Goal: Transaction & Acquisition: Purchase product/service

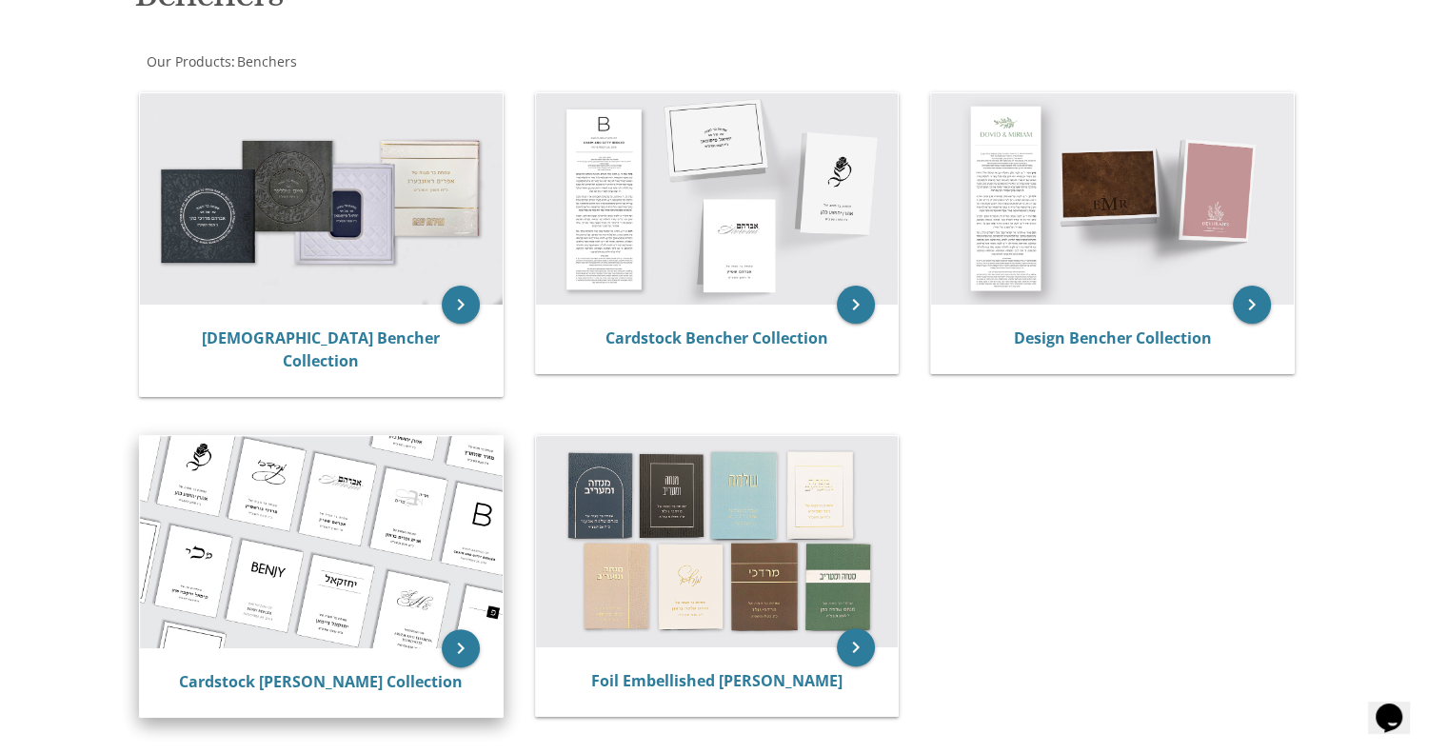
click at [354, 437] on img at bounding box center [321, 542] width 363 height 212
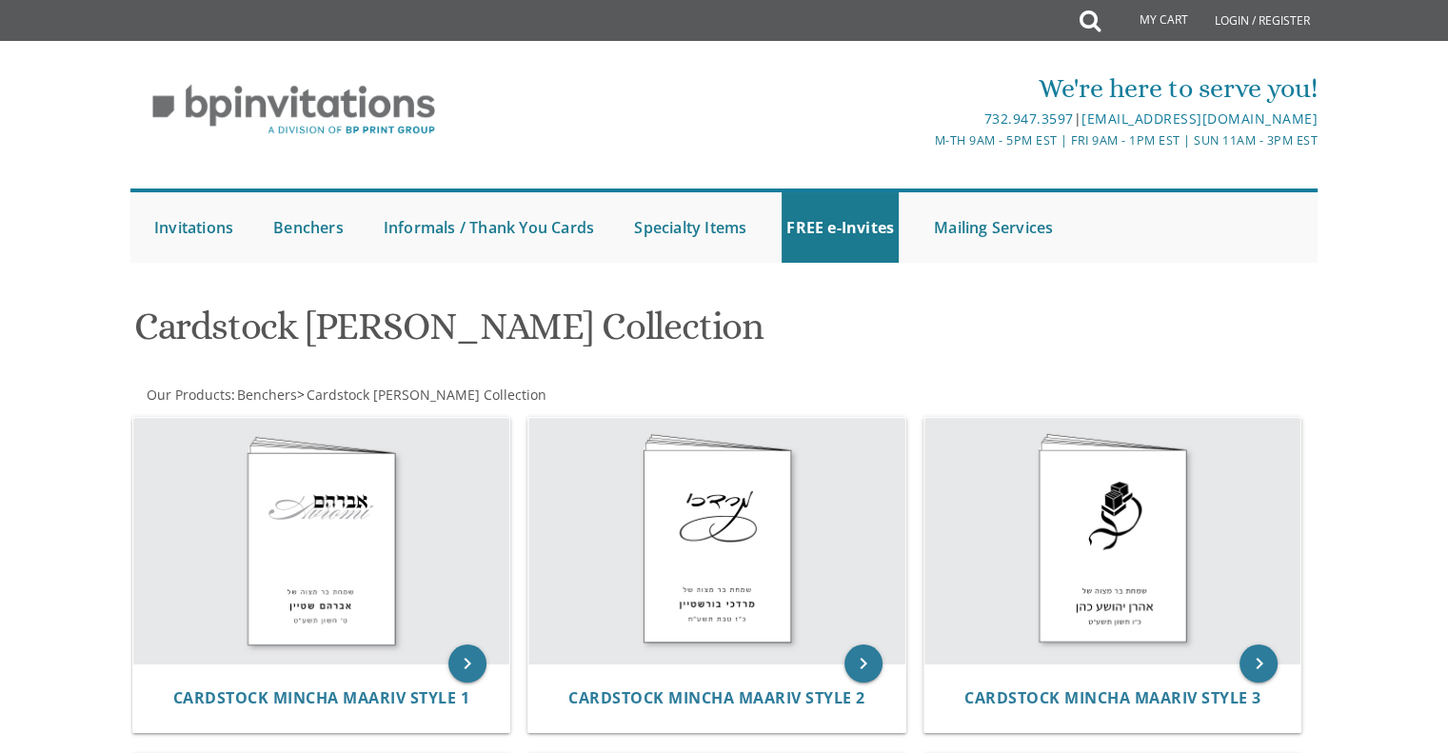
drag, startPoint x: 0, startPoint y: 0, endPoint x: 1462, endPoint y: 337, distance: 1500.2
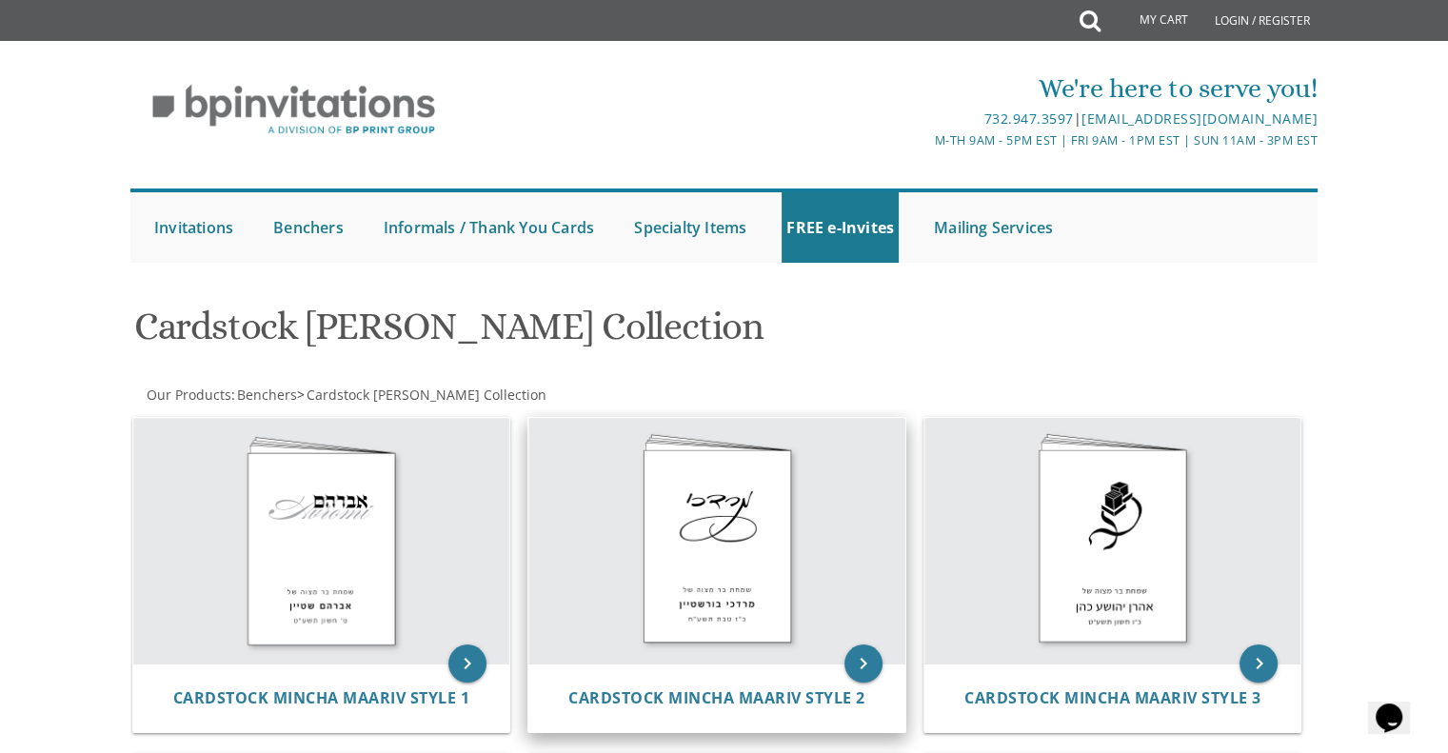
drag, startPoint x: 1462, startPoint y: 337, endPoint x: 663, endPoint y: 535, distance: 823.2
click at [663, 535] on img at bounding box center [717, 541] width 377 height 246
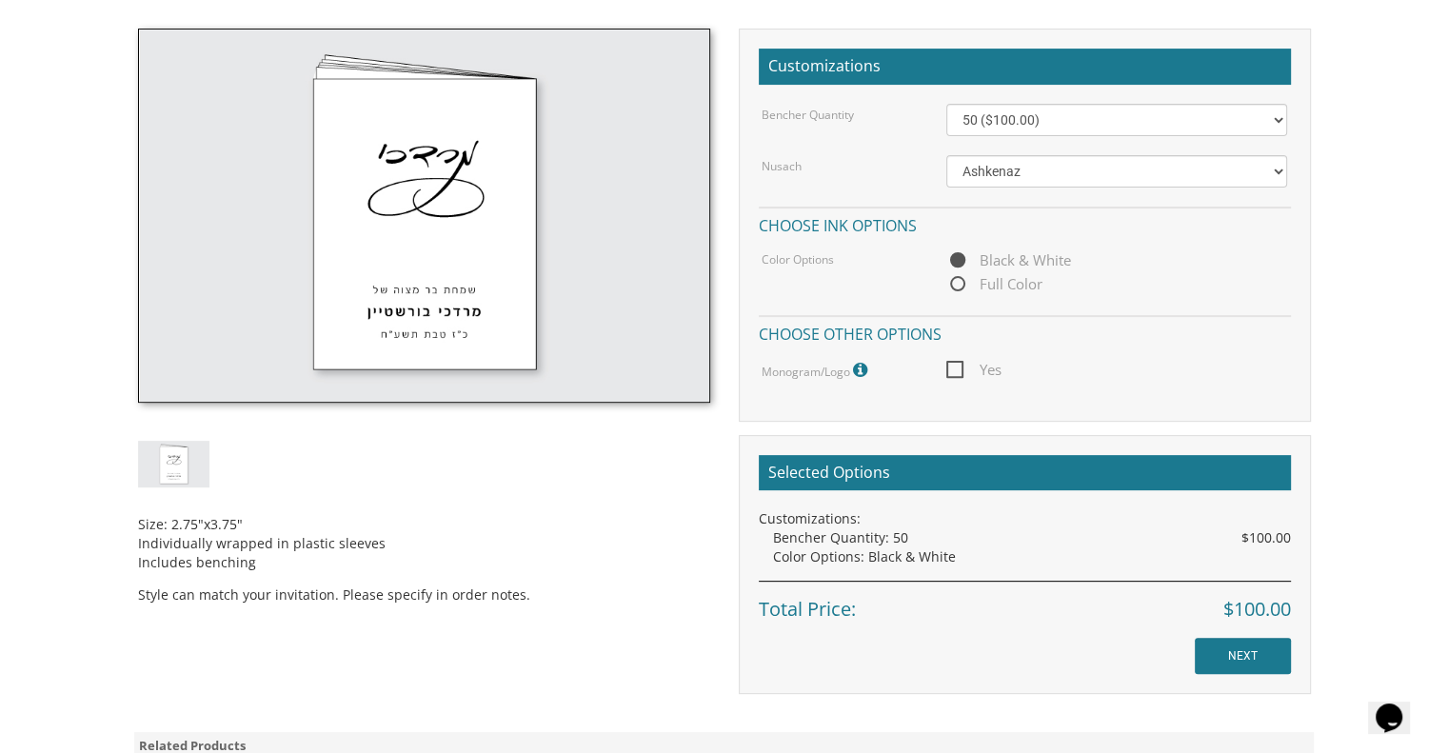
scroll to position [541, 0]
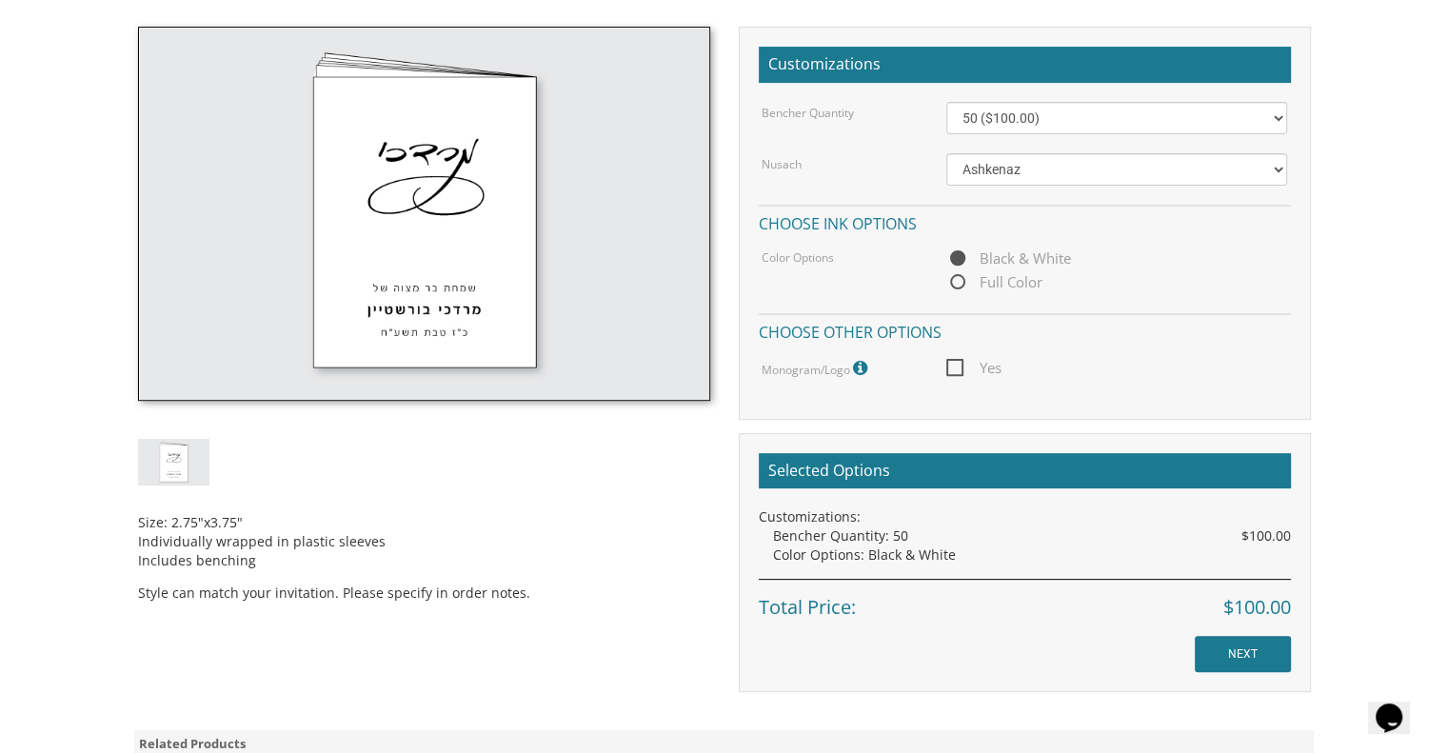
drag, startPoint x: 0, startPoint y: 0, endPoint x: 1458, endPoint y: 395, distance: 1510.6
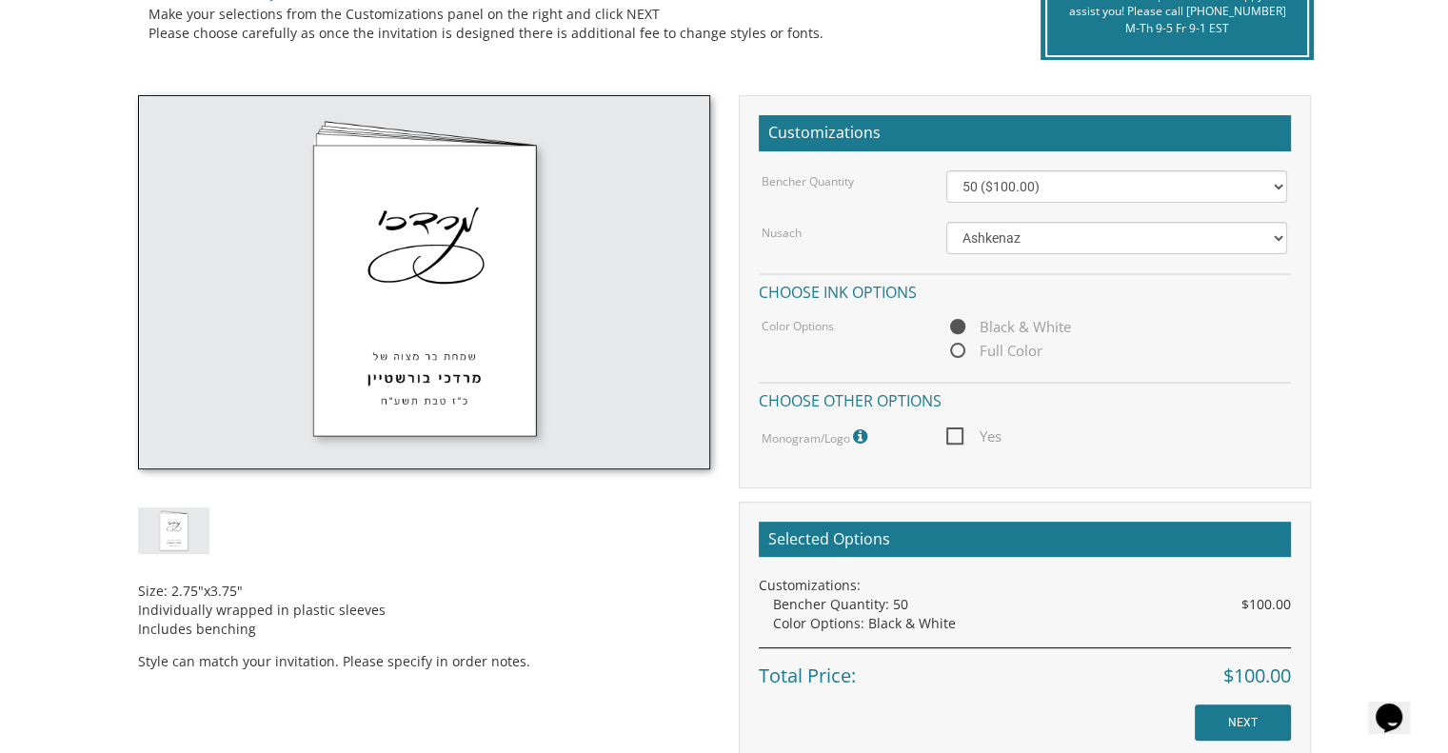
scroll to position [434, 0]
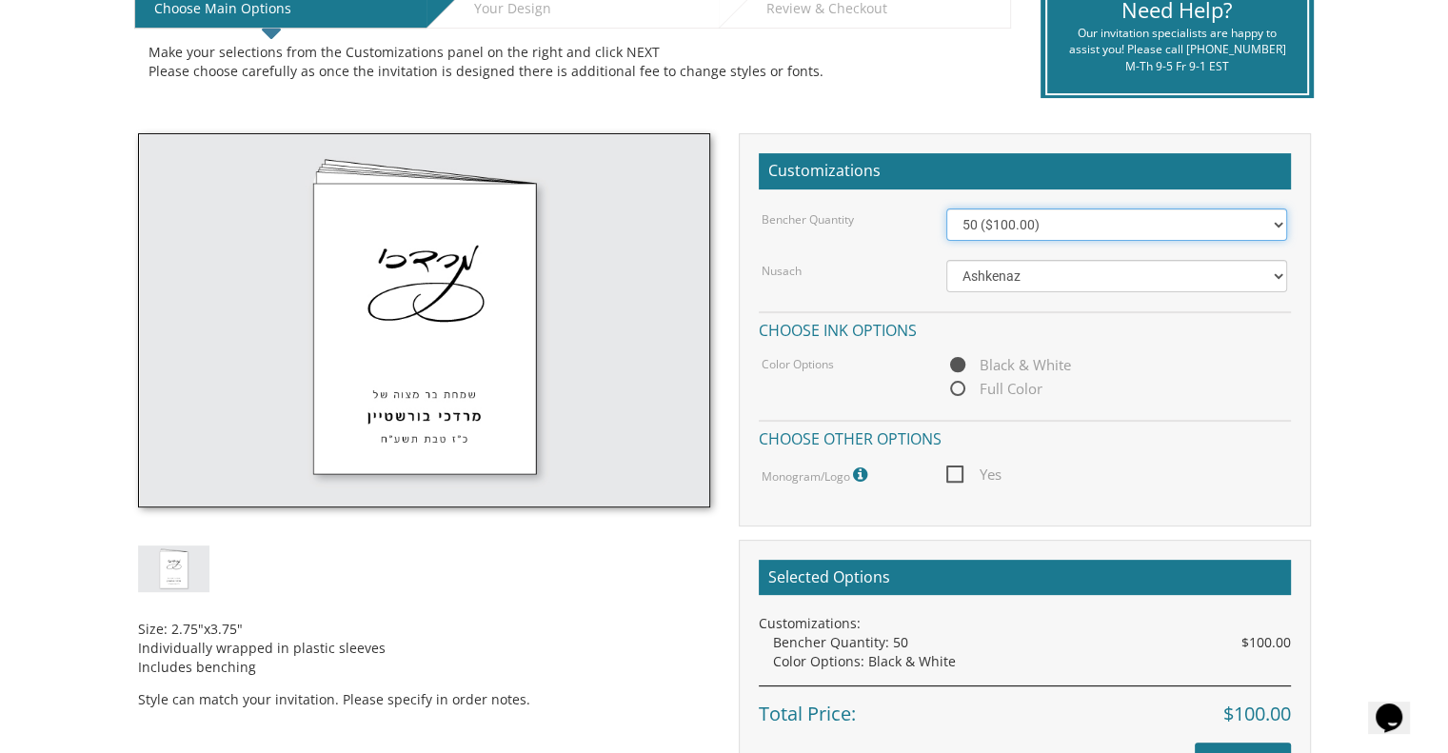
click at [1216, 235] on select "50 ($100.00) 60 ($120.00) 70 ($140.00) 80 ($160.00) 90 ($180.00) 100 ($200.00) …" at bounding box center [1117, 225] width 341 height 32
click at [1079, 226] on select "50 ($100.00) 60 ($120.00) 70 ($140.00) 80 ($160.00) 90 ($180.00) 100 ($200.00) …" at bounding box center [1117, 225] width 341 height 32
select select "70"
click at [947, 209] on select "50 ($100.00) 60 ($120.00) 70 ($140.00) 80 ($160.00) 90 ($180.00) 100 ($200.00) …" at bounding box center [1117, 225] width 341 height 32
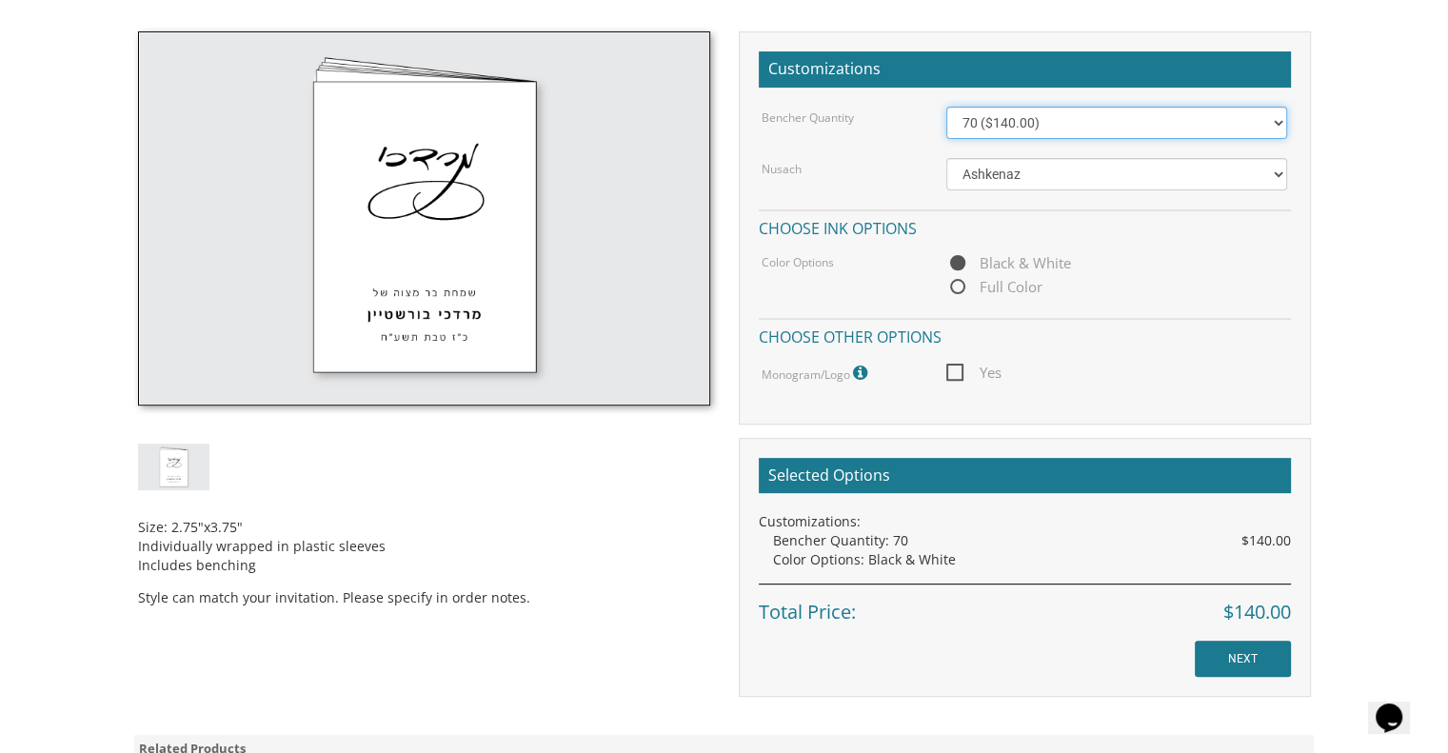
scroll to position [537, 0]
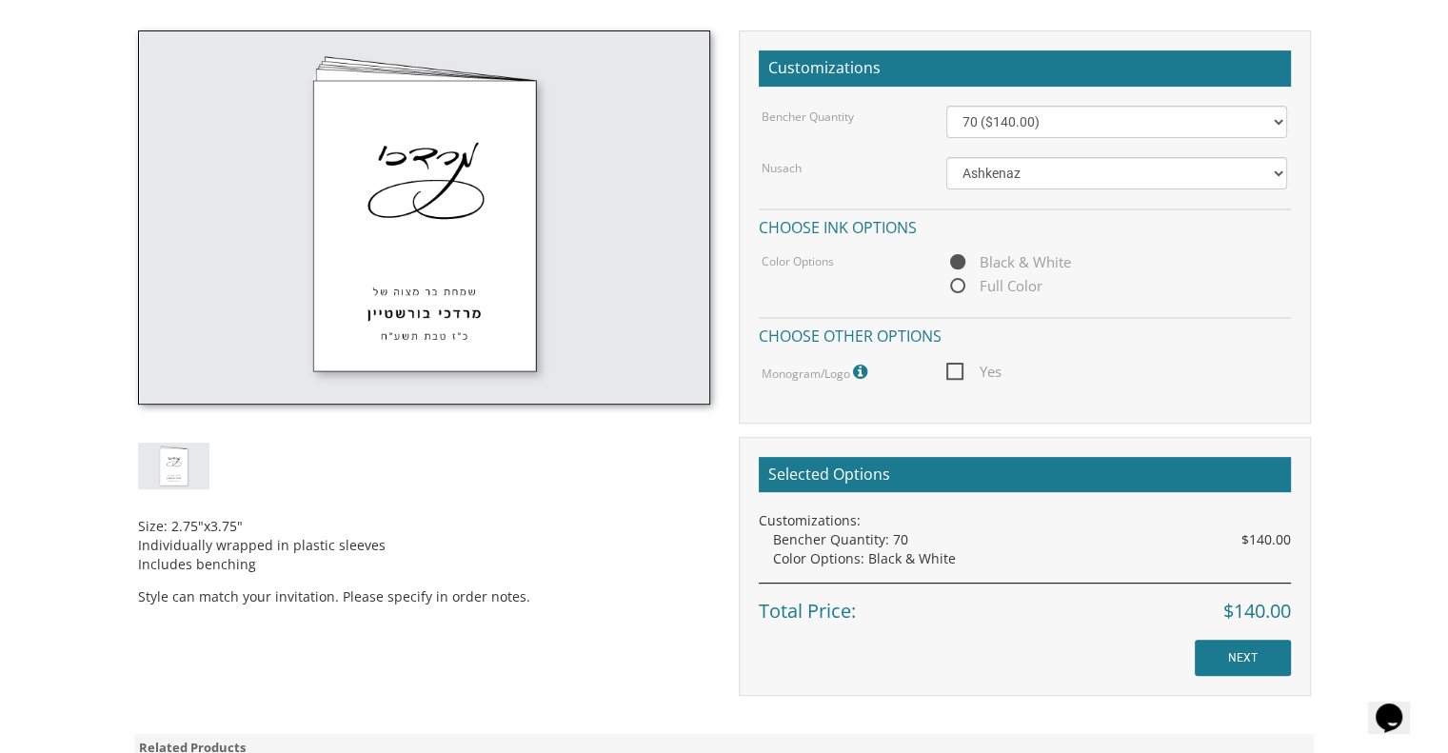
click at [979, 362] on span "Yes" at bounding box center [974, 372] width 55 height 24
click at [959, 364] on input "Yes" at bounding box center [953, 370] width 12 height 12
checkbox input "true"
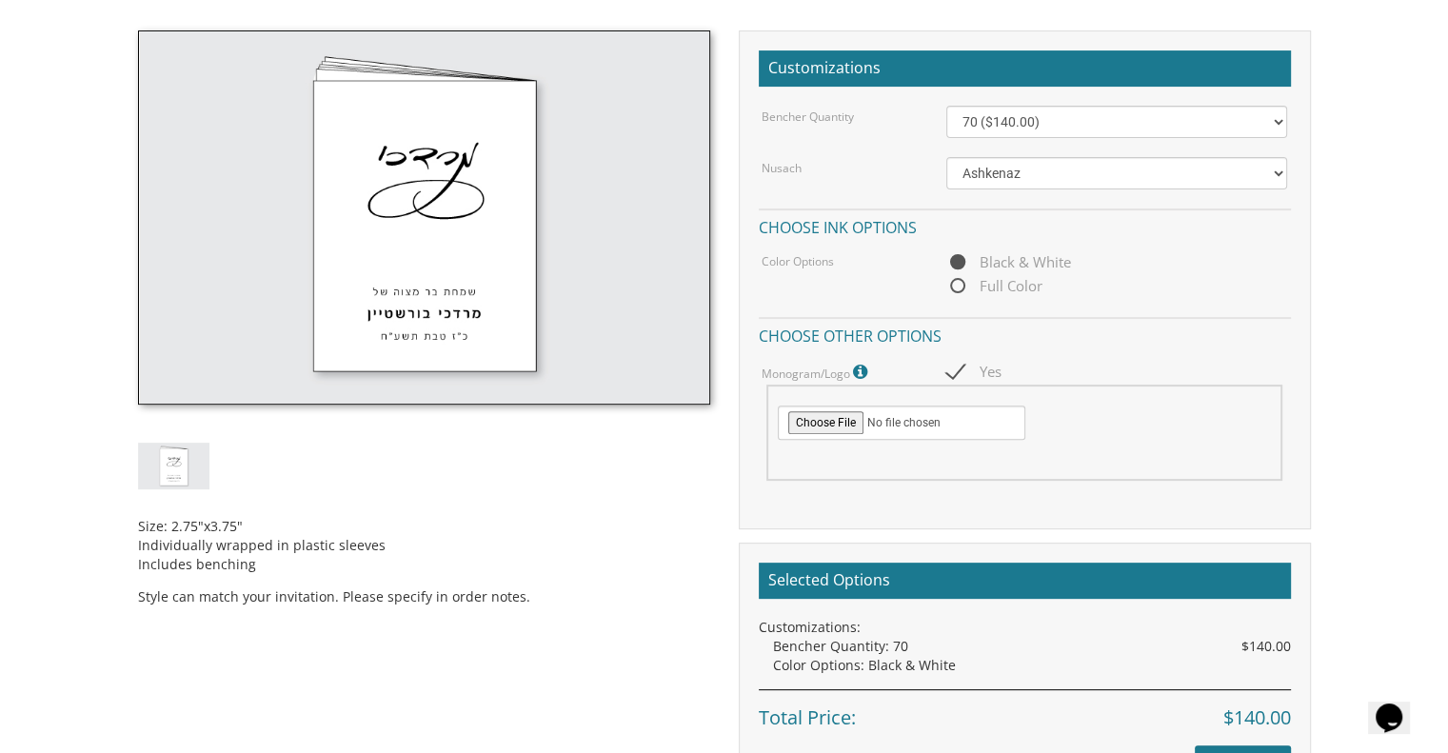
click at [831, 415] on input "file" at bounding box center [902, 423] width 248 height 34
type input "C:\fakepath\bar mitzvah_ no font.jpg"
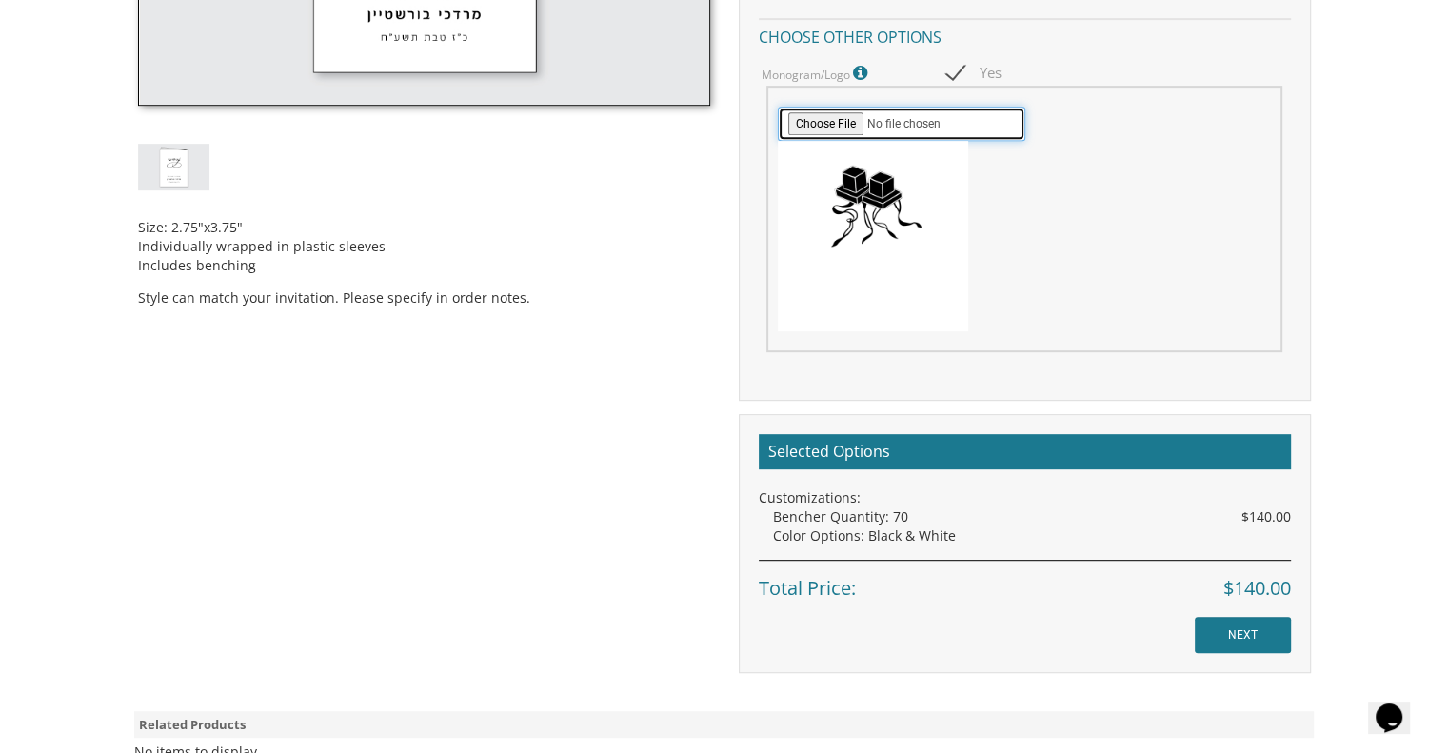
scroll to position [838, 0]
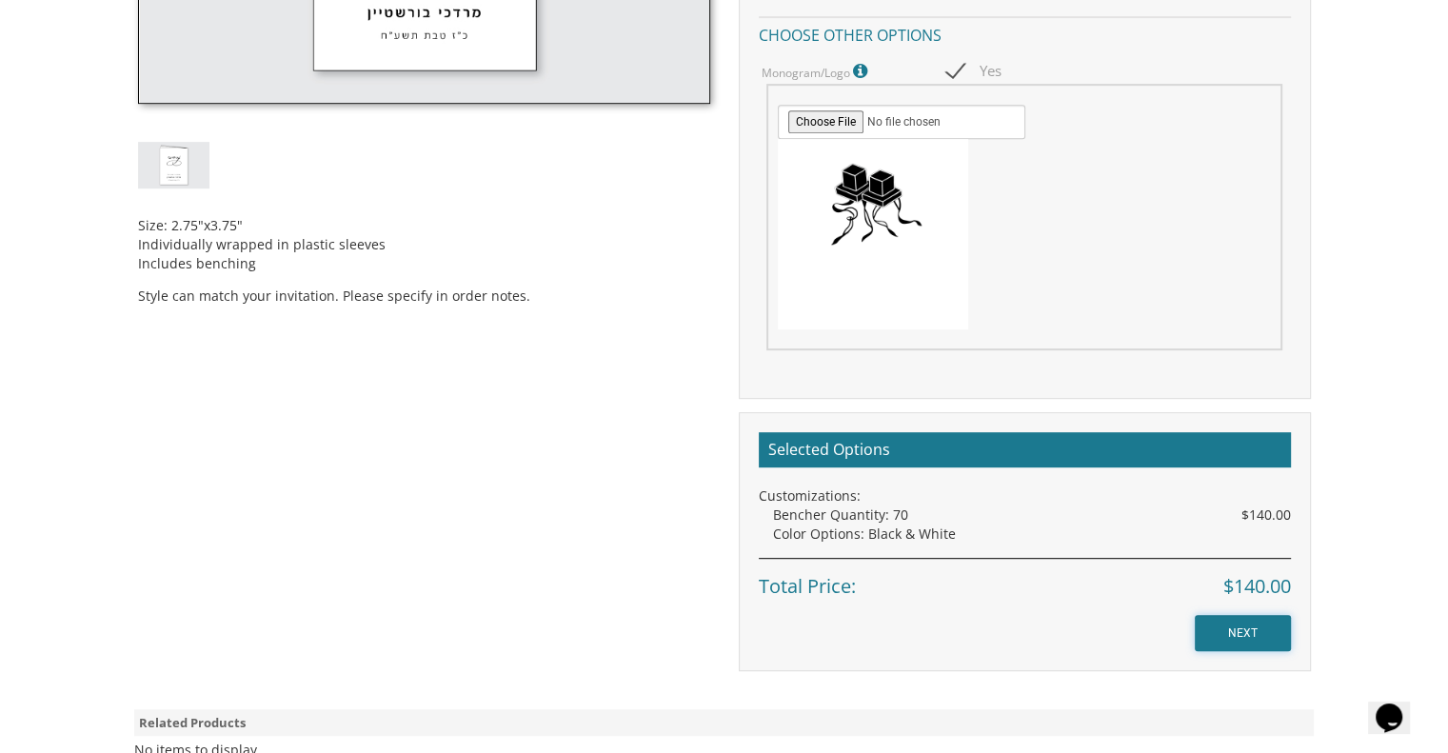
click at [1236, 630] on input "NEXT" at bounding box center [1243, 633] width 96 height 36
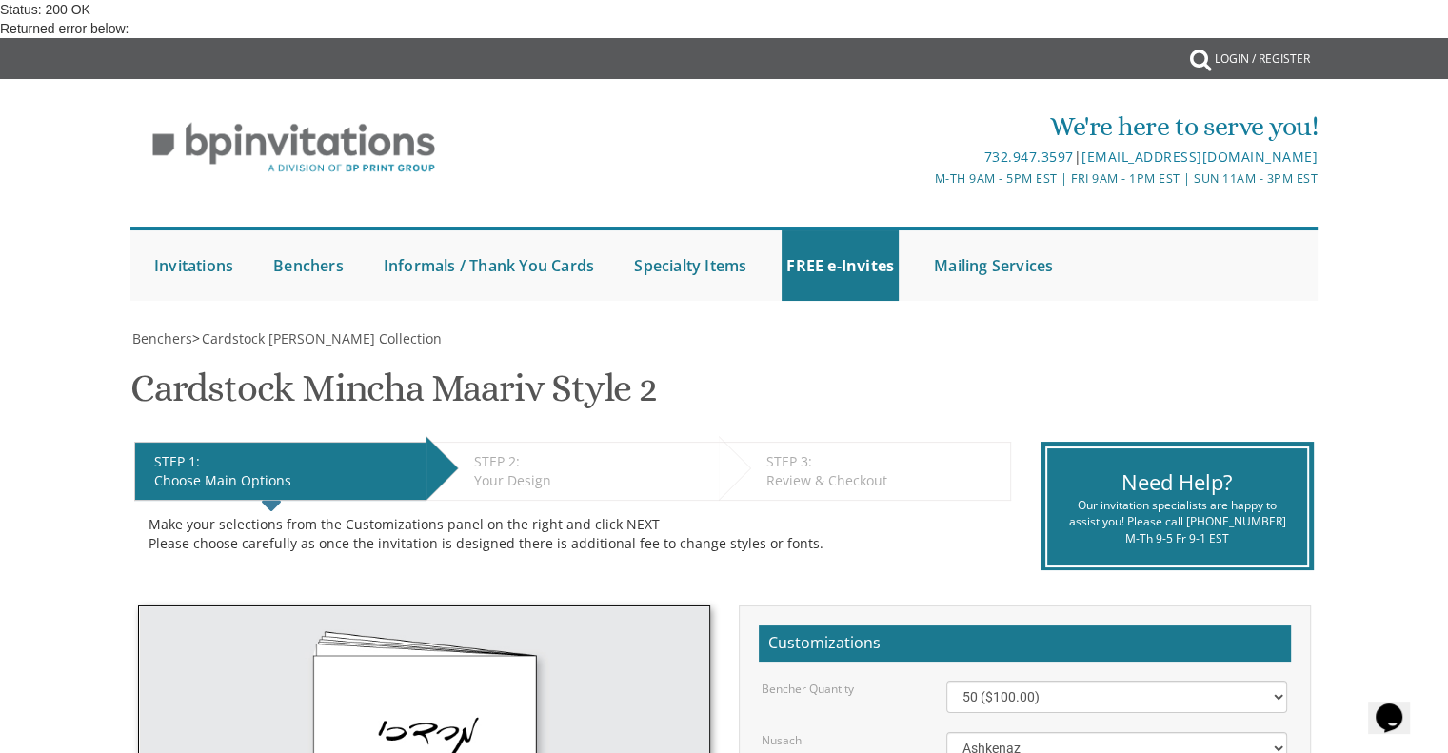
scroll to position [389, 0]
click at [1054, 681] on select "50 ($100.00) 60 ($120.00) 70 ($140.00) 80 ($160.00) 90 ($180.00) 100 ($200.00) …" at bounding box center [1117, 697] width 341 height 32
select select "70"
click at [947, 681] on select "50 ($100.00) 60 ($120.00) 70 ($140.00) 80 ($160.00) 90 ($180.00) 100 ($200.00) …" at bounding box center [1117, 697] width 341 height 32
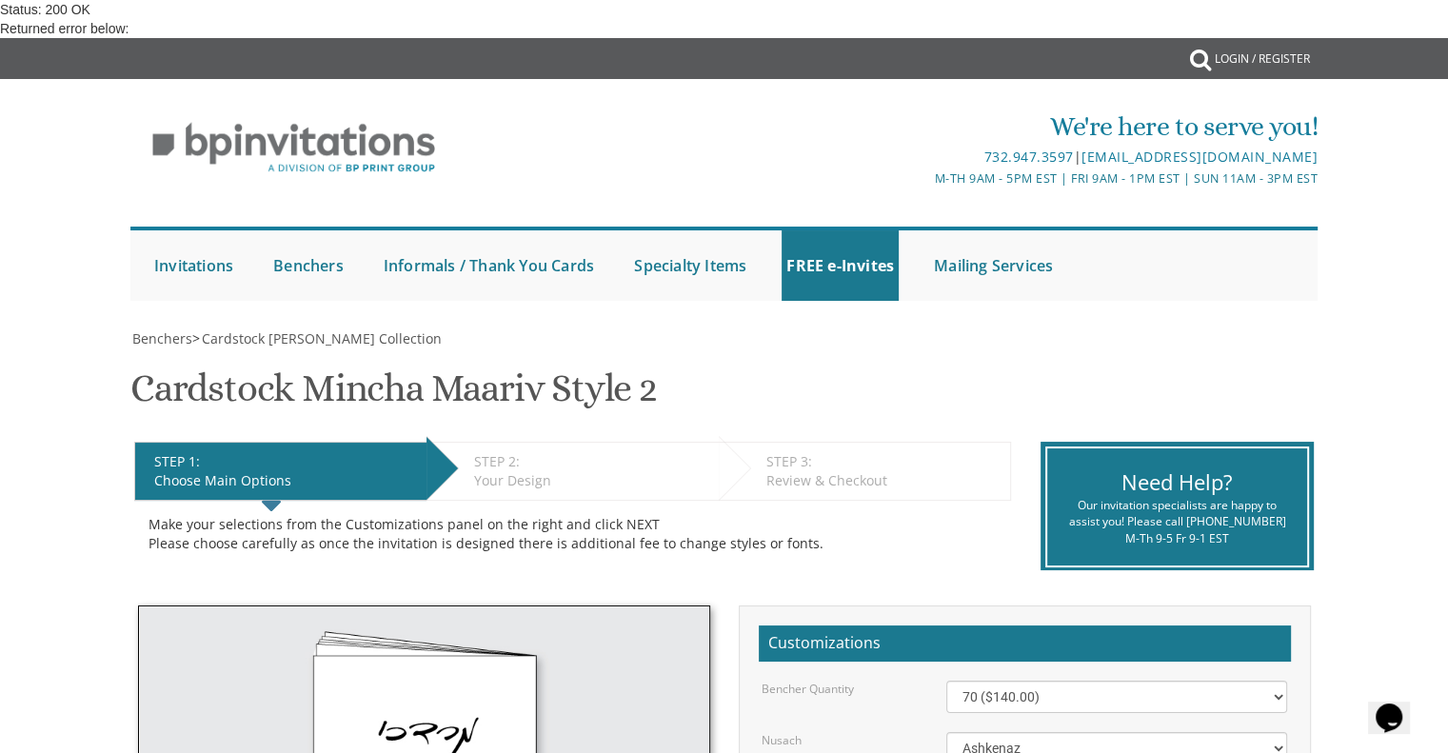
checkbox input "true"
type input "C:\fakepath\bar mitzvah_ no font.jpg"
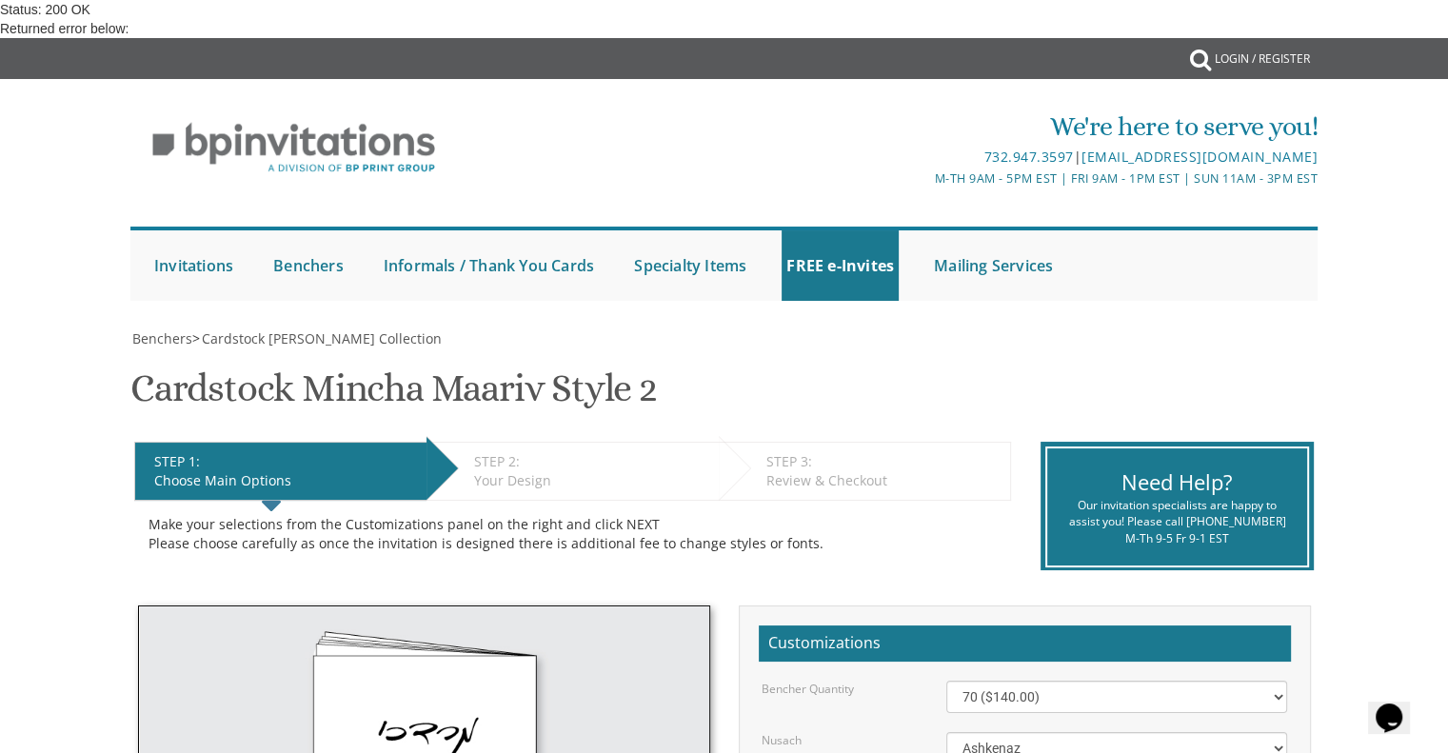
scroll to position [958, 0]
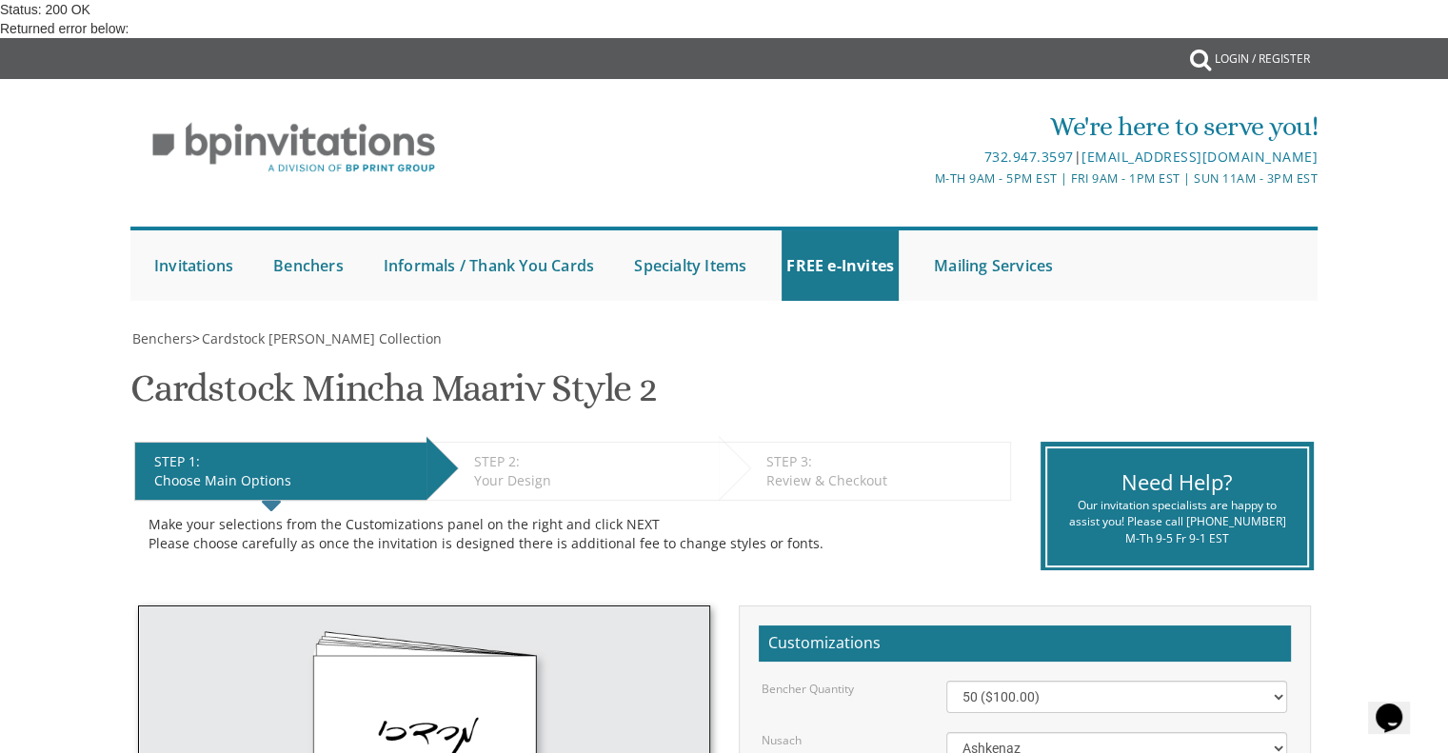
checkbox input "true"
type input "C:\fakepath\bar mitzvah_ no font.jpg"
